Goal: Task Accomplishment & Management: Use online tool/utility

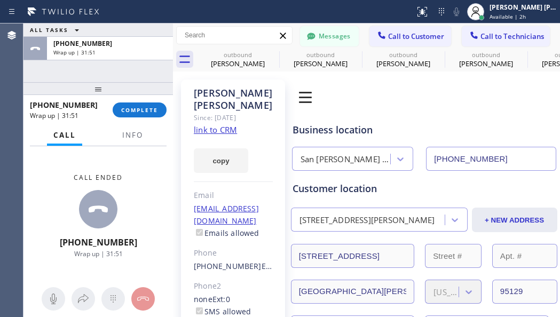
click at [152, 106] on span "COMPLETE" at bounding box center [139, 109] width 37 height 7
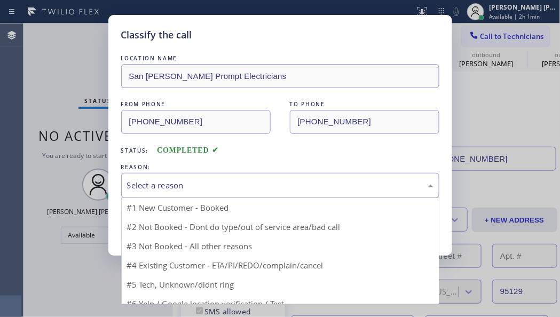
click at [187, 190] on div "Select a reason" at bounding box center [280, 185] width 306 height 12
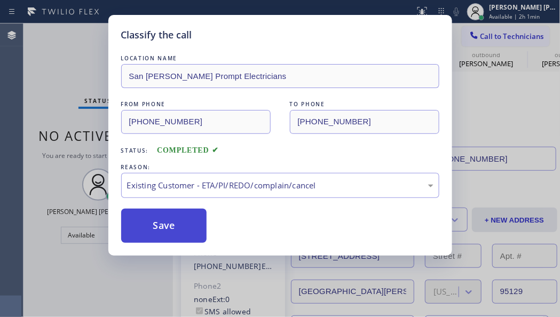
click at [178, 226] on button "Save" at bounding box center [164, 226] width 86 height 34
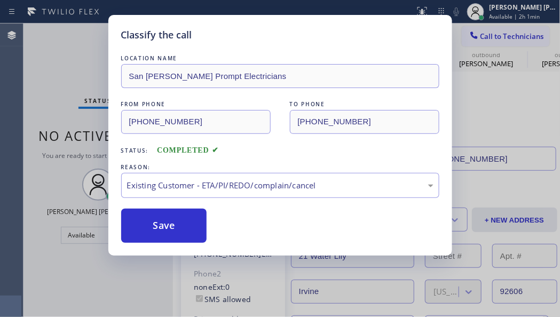
click at [185, 230] on div "Back to Dashboard Change Sender ID Customers Technicians PY [PERSON_NAME] [DATE…" at bounding box center [366, 170] width 387 height 294
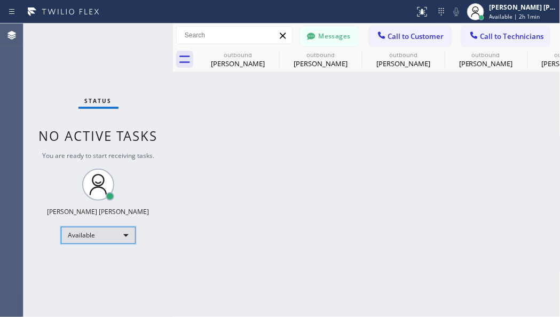
click at [112, 234] on div "Available" at bounding box center [98, 235] width 75 height 17
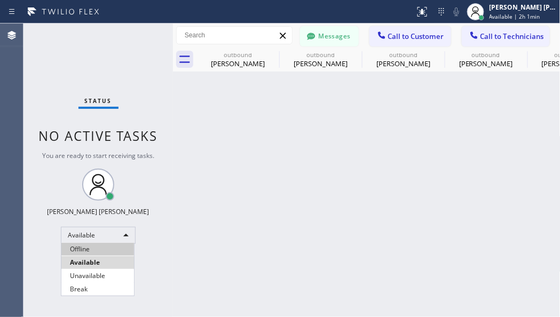
click at [97, 247] on li "Offline" at bounding box center [97, 249] width 73 height 13
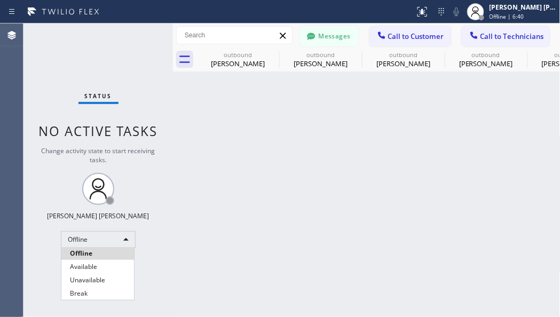
click at [350, 254] on div at bounding box center [280, 158] width 560 height 317
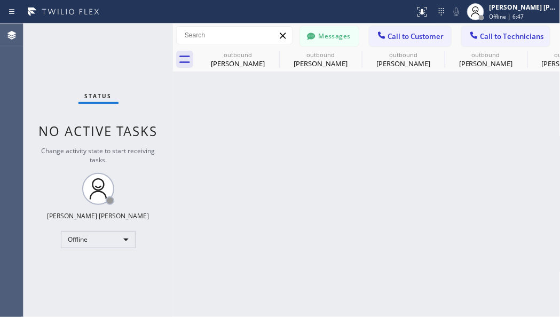
click at [225, 259] on div "Back to Dashboard Change Sender ID Customers Technicians PY [PERSON_NAME] [DATE…" at bounding box center [366, 170] width 387 height 294
drag, startPoint x: 445, startPoint y: 257, endPoint x: 343, endPoint y: 215, distance: 110.3
click at [445, 257] on div "Back to Dashboard Change Sender ID Customers Technicians PY [PERSON_NAME] [DATE…" at bounding box center [366, 170] width 387 height 294
click at [108, 244] on div "Offline" at bounding box center [98, 239] width 75 height 17
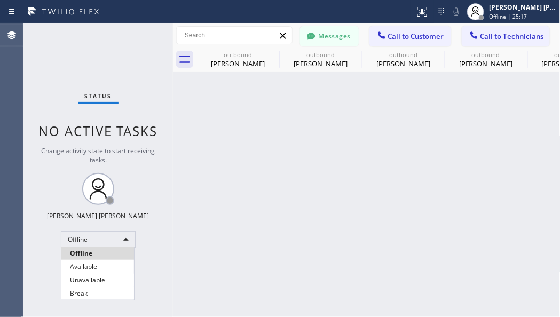
click at [90, 266] on li "Available" at bounding box center [97, 266] width 73 height 13
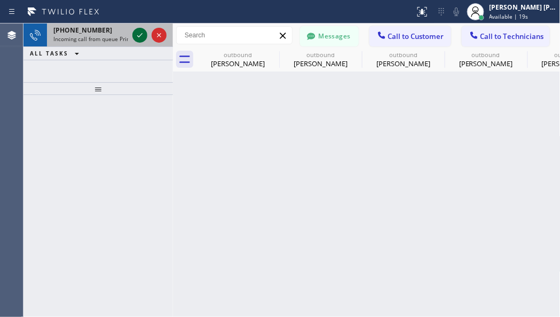
click at [139, 36] on icon at bounding box center [139, 35] width 13 height 13
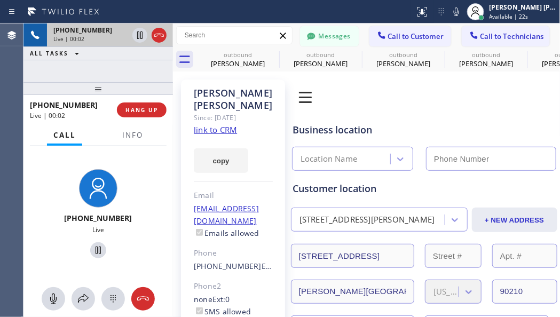
type input "[PHONE_NUMBER]"
click at [220, 124] on link "link to CRM" at bounding box center [215, 129] width 43 height 11
drag, startPoint x: 57, startPoint y: 72, endPoint x: 80, endPoint y: 62, distance: 24.7
click at [57, 72] on div "[PHONE_NUMBER] Live | 00:10 ALL TASKS ALL TASKS ACTIVE TASKS TASKS IN WRAP UP" at bounding box center [97, 52] width 149 height 59
click at [66, 68] on div "[PHONE_NUMBER] Live | 00:21 ALL TASKS ALL TASKS ACTIVE TASKS TASKS IN WRAP UP" at bounding box center [97, 52] width 149 height 59
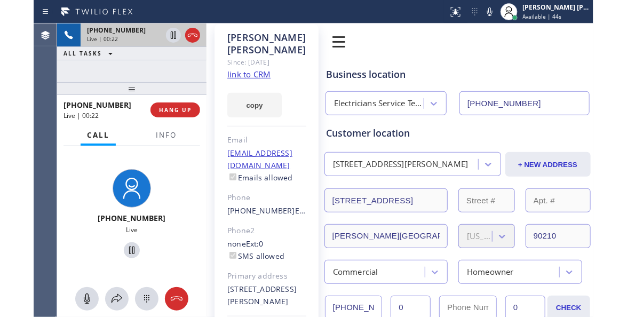
scroll to position [71, 0]
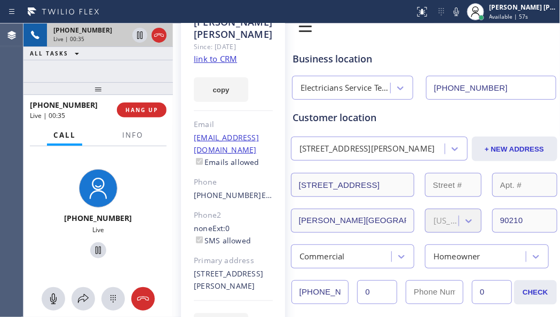
drag, startPoint x: 93, startPoint y: 73, endPoint x: 226, endPoint y: 91, distance: 134.7
click at [93, 73] on div "[PHONE_NUMBER] Live | 00:35 ALL TASKS ALL TASKS ACTIVE TASKS TASKS IN WRAP UP" at bounding box center [97, 52] width 149 height 59
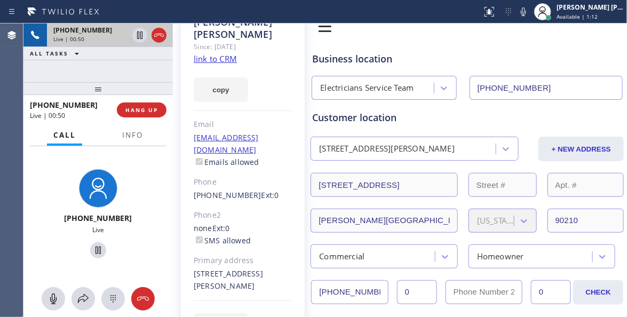
click at [122, 73] on div "[PHONE_NUMBER] Live | 00:50 ALL TASKS ALL TASKS ACTIVE TASKS TASKS IN WRAP UP" at bounding box center [97, 52] width 149 height 59
click at [127, 68] on div "[PHONE_NUMBER] Live | 00:55 ALL TASKS ALL TASKS ACTIVE TASKS TASKS IN WRAP UP" at bounding box center [97, 52] width 149 height 59
click at [99, 75] on div "[PHONE_NUMBER] Live | 00:58 ALL TASKS ALL TASKS ACTIVE TASKS TASKS IN WRAP UP" at bounding box center [97, 52] width 149 height 59
click at [121, 225] on div "Live" at bounding box center [98, 229] width 141 height 9
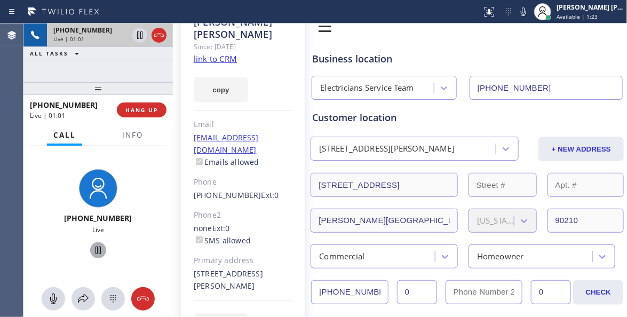
click at [92, 252] on icon at bounding box center [98, 250] width 13 height 13
drag, startPoint x: 26, startPoint y: 244, endPoint x: 72, endPoint y: 247, distance: 46.0
click at [26, 244] on div "[PHONE_NUMBER] On Hold" at bounding box center [97, 215] width 149 height 101
drag, startPoint x: 141, startPoint y: 262, endPoint x: 125, endPoint y: 262, distance: 16.0
click at [141, 262] on div "[PHONE_NUMBER] On Hold" at bounding box center [97, 215] width 149 height 101
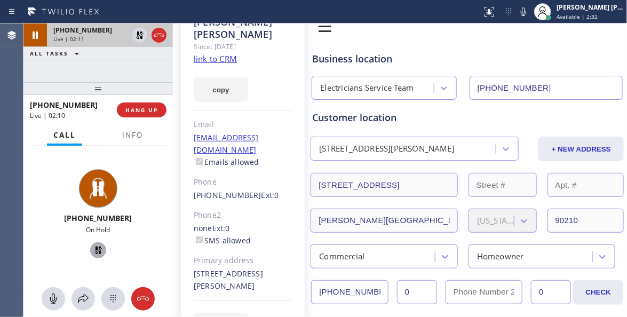
click at [94, 253] on icon at bounding box center [97, 250] width 7 height 7
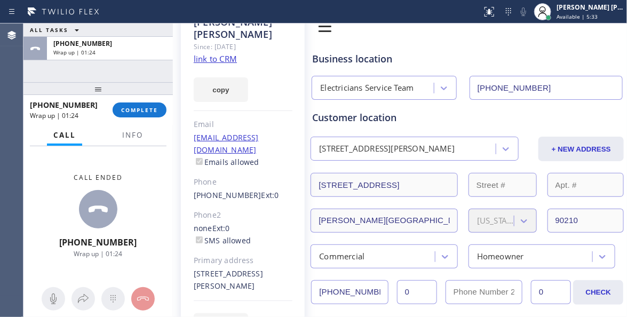
click at [251, 279] on div "[PERSON_NAME] Since: [DATE] link to CRM copy Email [EMAIL_ADDRESS][DOMAIN_NAME]…" at bounding box center [243, 180] width 124 height 342
click at [156, 109] on span "COMPLETE" at bounding box center [139, 109] width 37 height 7
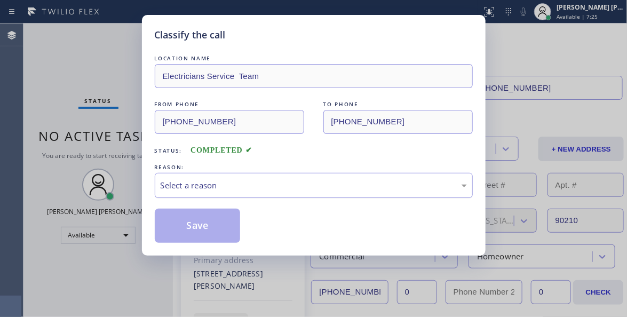
click at [215, 186] on div "Select a reason" at bounding box center [314, 185] width 306 height 12
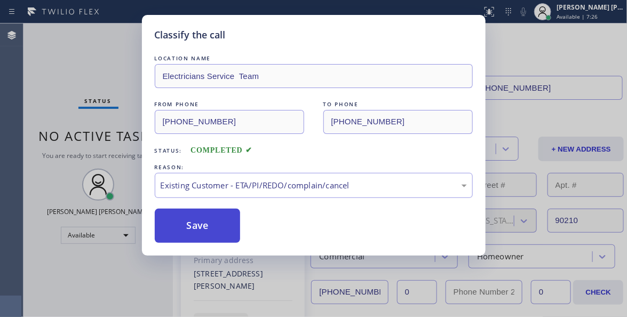
click at [197, 227] on button "Save" at bounding box center [198, 226] width 86 height 34
type input "[PHONE_NUMBER]"
click at [196, 227] on button "Save" at bounding box center [198, 226] width 86 height 34
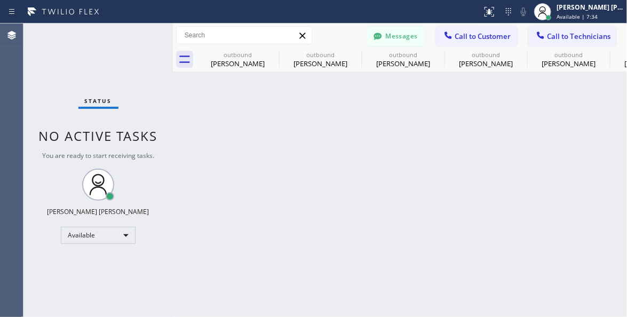
click at [49, 43] on div "Status No active tasks You are ready to start receiving tasks. [PERSON_NAME] [P…" at bounding box center [97, 170] width 149 height 294
click at [468, 38] on span "Call to Customer" at bounding box center [483, 36] width 56 height 10
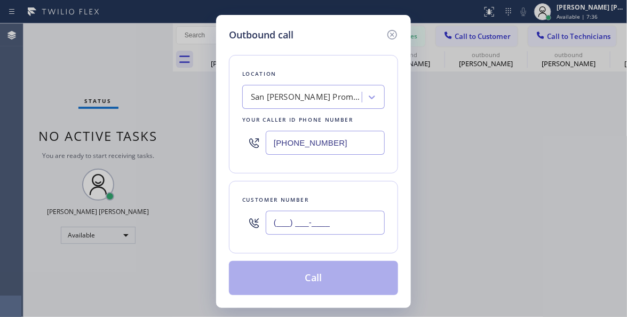
click at [283, 222] on input "(___) ___-____" at bounding box center [325, 223] width 119 height 24
paste input "979) 336-9164"
type input "[PHONE_NUMBER]"
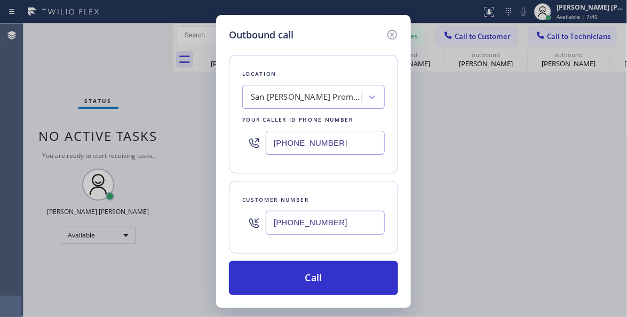
click at [59, 122] on div "Outbound call Location [GEOGRAPHIC_DATA][PERSON_NAME] Prompt Electricians Your …" at bounding box center [313, 158] width 627 height 317
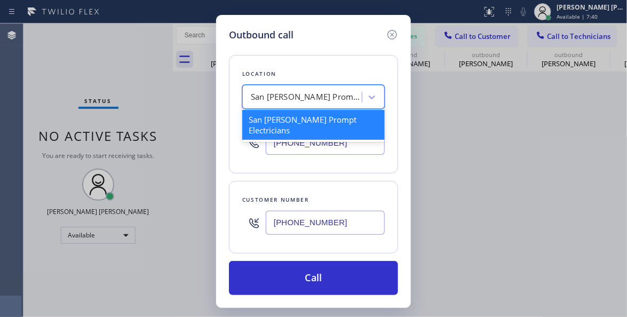
click at [340, 93] on div "San [PERSON_NAME] Prompt Electricians" at bounding box center [307, 97] width 112 height 12
paste input "Electricians Service Team [PERSON_NAME]"
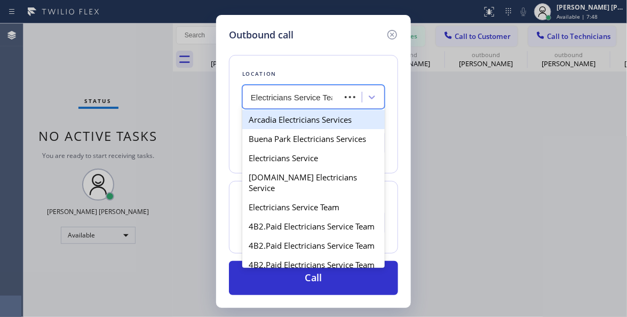
type input "Electricians Service Team"
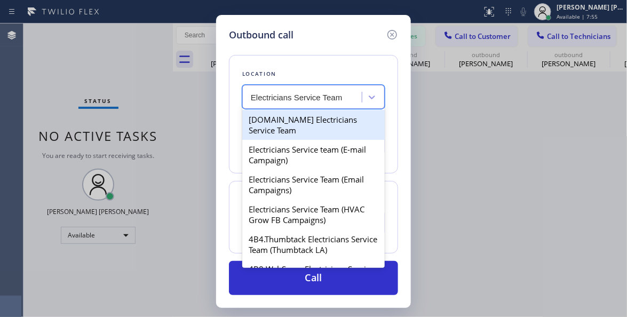
click at [308, 128] on div "[DOMAIN_NAME] Electricians Service Team" at bounding box center [313, 125] width 142 height 30
type input "[PHONE_NUMBER]"
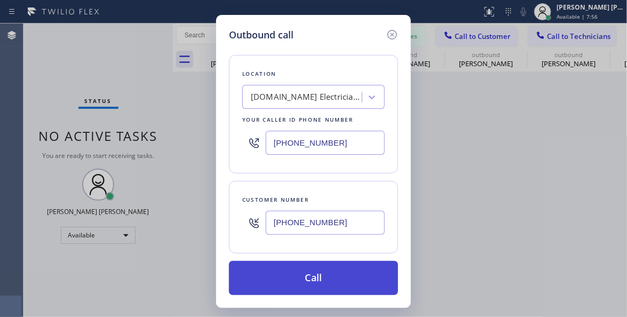
click at [306, 281] on button "Call" at bounding box center [313, 278] width 169 height 34
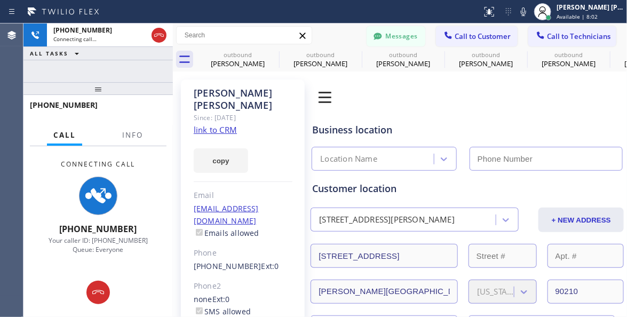
type input "[PHONE_NUMBER]"
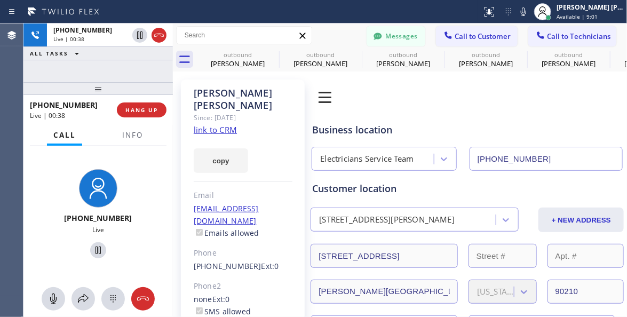
click at [67, 60] on div "ALL TASKS ALL TASKS ACTIVE TASKS TASKS IN WRAP UP" at bounding box center [97, 53] width 149 height 13
click at [115, 74] on div "[PHONE_NUMBER] Live | 00:45 ALL TASKS ALL TASKS ACTIVE TASKS TASKS IN WRAP UP" at bounding box center [97, 52] width 149 height 59
click at [150, 111] on span "HANG UP" at bounding box center [141, 109] width 33 height 7
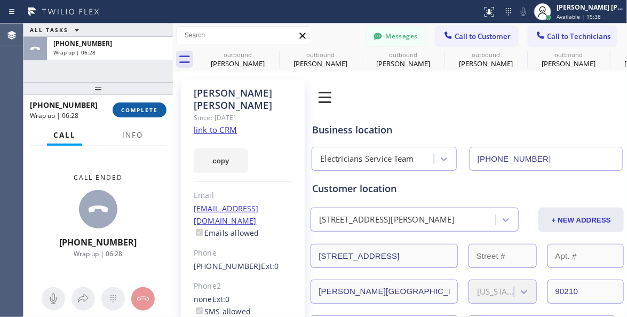
click at [144, 112] on span "COMPLETE" at bounding box center [139, 109] width 37 height 7
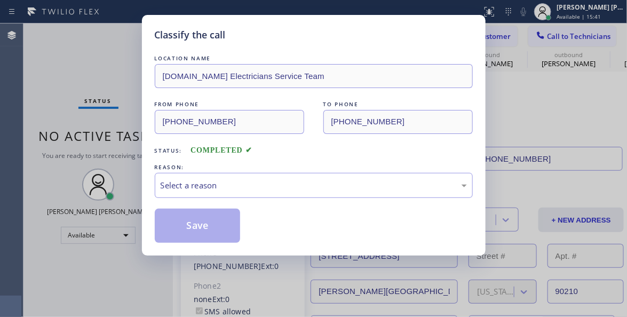
click at [258, 204] on div "LOCATION NAME [DOMAIN_NAME] Electricians Service Team FROM PHONE [PHONE_NUMBER]…" at bounding box center [314, 148] width 318 height 190
click at [281, 197] on div "Select a reason" at bounding box center [314, 185] width 318 height 25
click at [283, 198] on div "LOCATION NAME [DOMAIN_NAME] Electricians Service Team FROM PHONE [PHONE_NUMBER]…" at bounding box center [314, 148] width 318 height 190
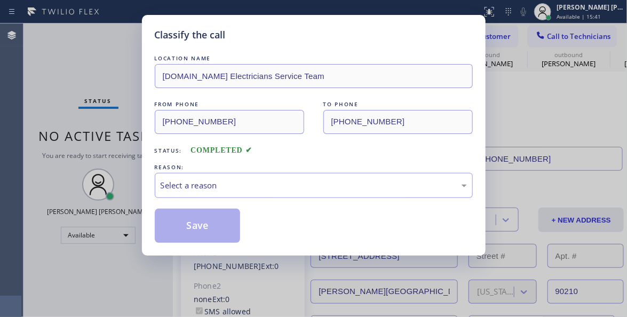
click at [283, 198] on div "LOCATION NAME [DOMAIN_NAME] Electricians Service Team FROM PHONE [PHONE_NUMBER]…" at bounding box center [314, 148] width 318 height 190
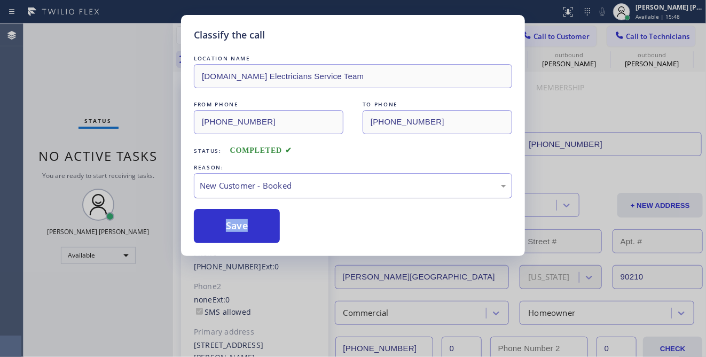
click at [316, 189] on div "New Customer - Booked" at bounding box center [353, 185] width 306 height 12
click at [244, 219] on button "Save" at bounding box center [237, 226] width 86 height 34
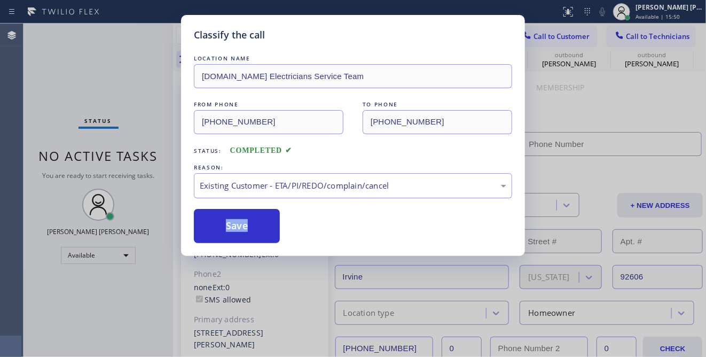
type input "[PHONE_NUMBER]"
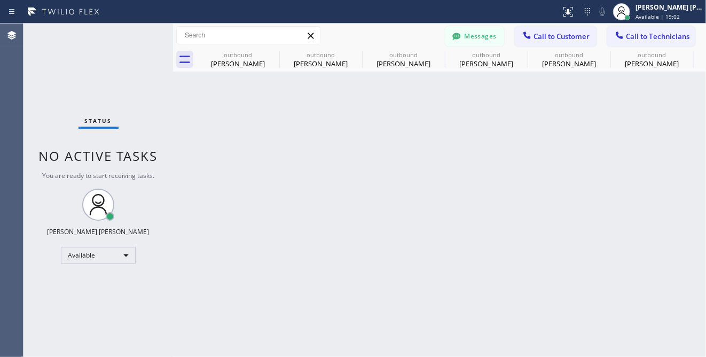
click at [358, 304] on div "Back to Dashboard Change Sender ID Customers Technicians PY [PERSON_NAME] [DATE…" at bounding box center [439, 189] width 533 height 333
drag, startPoint x: 117, startPoint y: 313, endPoint x: 142, endPoint y: 223, distance: 94.1
click at [117, 313] on div "Status No active tasks You are ready to start receiving tasks. [PERSON_NAME] [P…" at bounding box center [97, 189] width 149 height 333
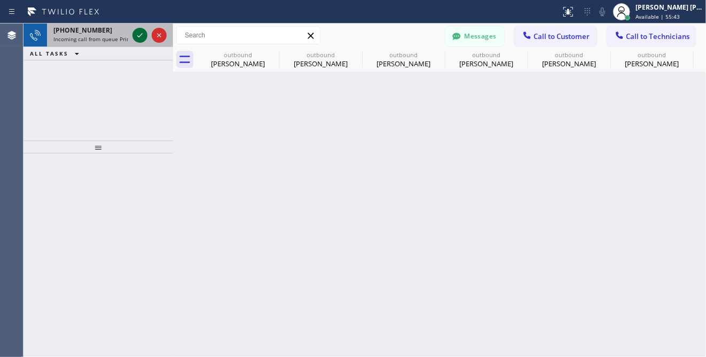
click at [135, 35] on icon at bounding box center [139, 35] width 13 height 13
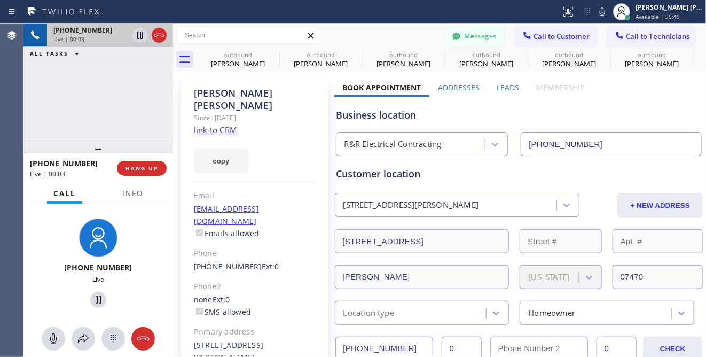
drag, startPoint x: 98, startPoint y: 70, endPoint x: 157, endPoint y: 86, distance: 61.2
click at [98, 70] on div "[PHONE_NUMBER] Live | 00:03 ALL TASKS ALL TASKS ACTIVE TASKS TASKS IN WRAP UP" at bounding box center [97, 81] width 149 height 117
click at [84, 74] on div "[PHONE_NUMBER] Live | 00:08 ALL TASKS ALL TASKS ACTIVE TASKS TASKS IN WRAP UP" at bounding box center [97, 81] width 149 height 117
click at [213, 124] on link "link to CRM" at bounding box center [215, 129] width 43 height 11
click at [106, 107] on div "[PHONE_NUMBER] Live | 00:12 ALL TASKS ALL TASKS ACTIVE TASKS TASKS IN WRAP UP" at bounding box center [97, 81] width 149 height 117
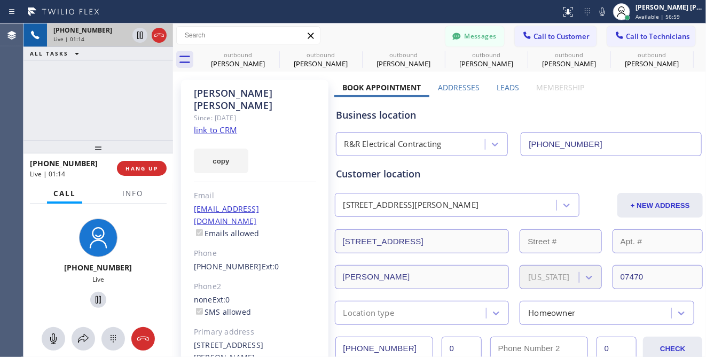
click at [81, 112] on div "[PHONE_NUMBER] Live | 01:14 ALL TASKS ALL TASKS ACTIVE TASKS TASKS IN WRAP UP" at bounding box center [97, 81] width 149 height 117
click at [85, 104] on div "[PHONE_NUMBER] Live | 01:19 ALL TASKS ALL TASKS ACTIVE TASKS TASKS IN WRAP UP" at bounding box center [97, 81] width 149 height 117
click at [63, 289] on div at bounding box center [98, 300] width 82 height 22
click at [92, 298] on icon at bounding box center [98, 299] width 13 height 13
click at [92, 297] on icon at bounding box center [98, 299] width 13 height 13
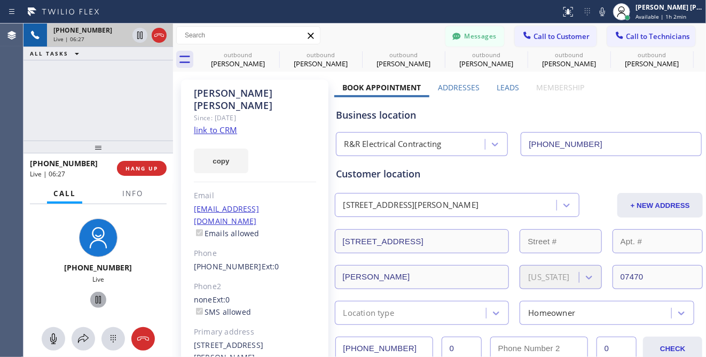
click at [79, 104] on div "[PHONE_NUMBER] Live | 06:27 ALL TASKS ALL TASKS ACTIVE TASKS TASKS IN WRAP UP" at bounding box center [97, 81] width 149 height 117
click at [78, 102] on div "[PHONE_NUMBER] Live | 06:31 ALL TASKS ALL TASKS ACTIVE TASKS TASKS IN WRAP UP" at bounding box center [97, 81] width 149 height 117
click at [98, 77] on div "[PHONE_NUMBER] Live | 06:32 ALL TASKS ALL TASKS ACTIVE TASKS TASKS IN WRAP UP" at bounding box center [97, 81] width 149 height 117
click at [90, 93] on div "[PHONE_NUMBER] Live | 06:33 ALL TASKS ALL TASKS ACTIVE TASKS TASKS IN WRAP UP" at bounding box center [97, 81] width 149 height 117
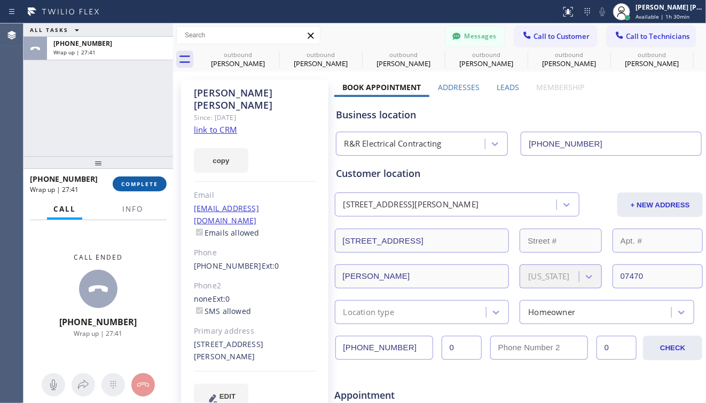
click at [154, 184] on span "COMPLETE" at bounding box center [139, 183] width 37 height 7
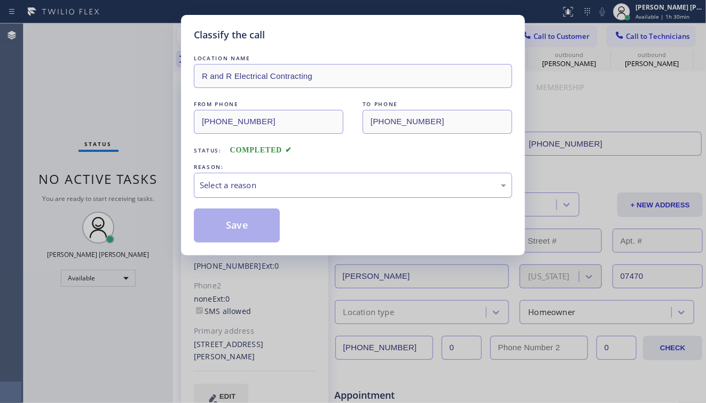
click at [272, 184] on div "Select a reason" at bounding box center [353, 185] width 306 height 12
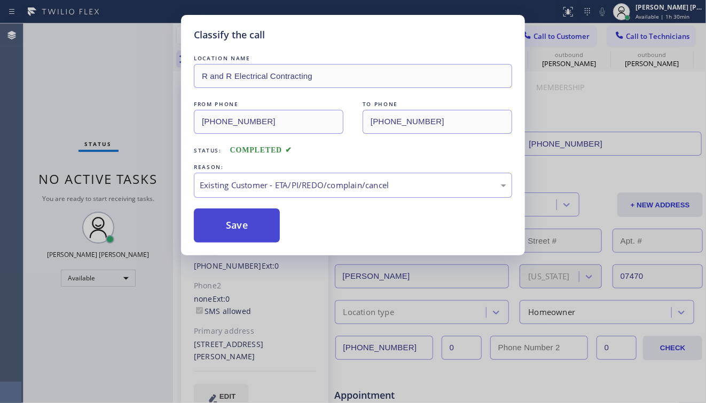
click at [244, 228] on button "Save" at bounding box center [237, 226] width 86 height 34
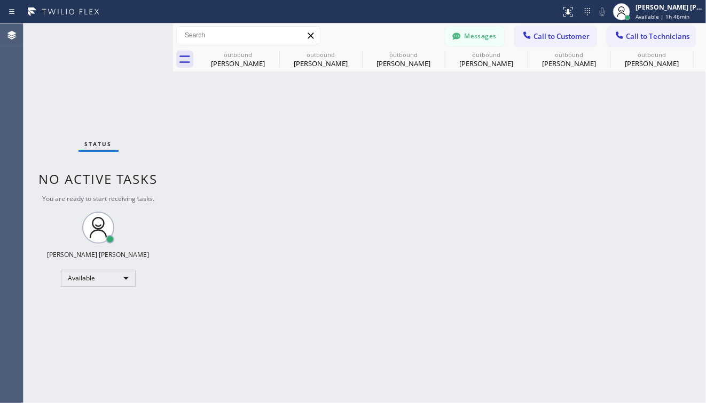
click at [65, 88] on div "Status No active tasks You are ready to start receiving tasks. [PERSON_NAME] [P…" at bounding box center [97, 213] width 149 height 380
click at [110, 276] on div "Available" at bounding box center [98, 278] width 75 height 17
click at [92, 291] on li "Offline" at bounding box center [97, 293] width 73 height 13
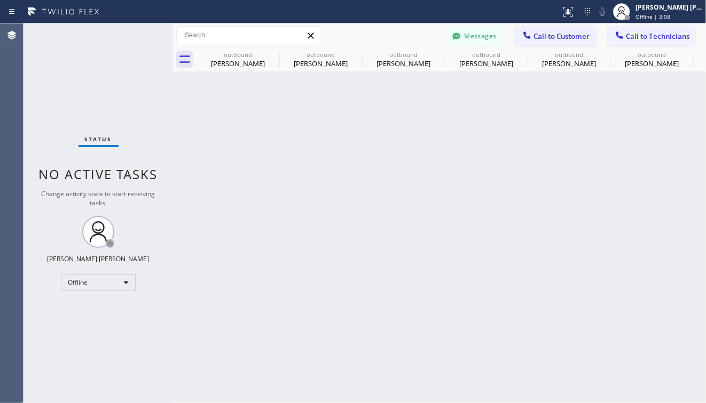
click at [350, 316] on div "Back to Dashboard Change Sender ID Customers Technicians PY [PERSON_NAME] [DATE…" at bounding box center [439, 213] width 533 height 380
